Goal: Task Accomplishment & Management: Complete application form

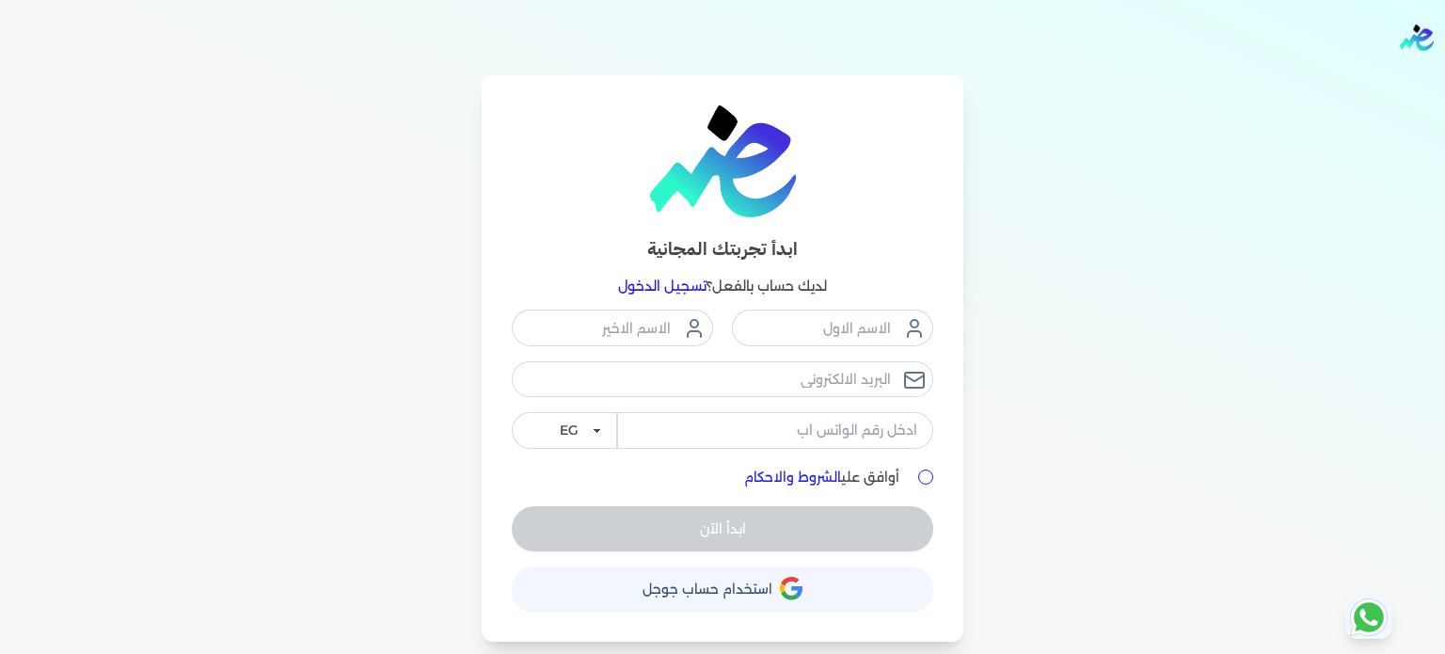
click at [721, 582] on span "استخدام حساب جوجل" at bounding box center [708, 588] width 130 height 13
